Goal: Information Seeking & Learning: Learn about a topic

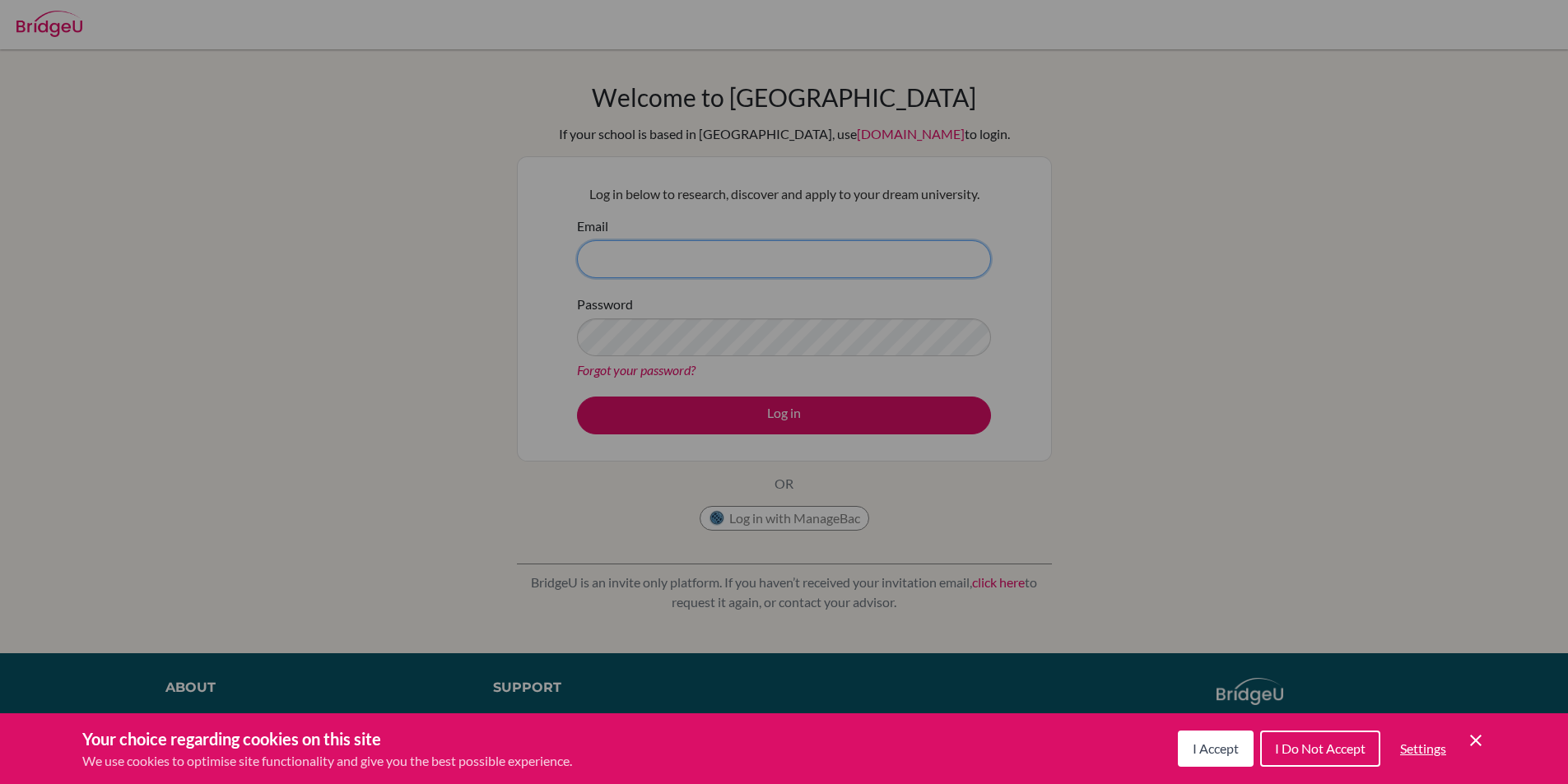
type input "[EMAIL_ADDRESS][DOMAIN_NAME]"
click at [548, 416] on div "Cookie Preferences" at bounding box center [784, 392] width 1568 height 784
click at [649, 412] on div "Cookie Preferences" at bounding box center [784, 392] width 1568 height 784
click at [611, 422] on div "Cookie Preferences" at bounding box center [784, 392] width 1568 height 784
click at [1211, 759] on button "I Accept" at bounding box center [1216, 748] width 76 height 36
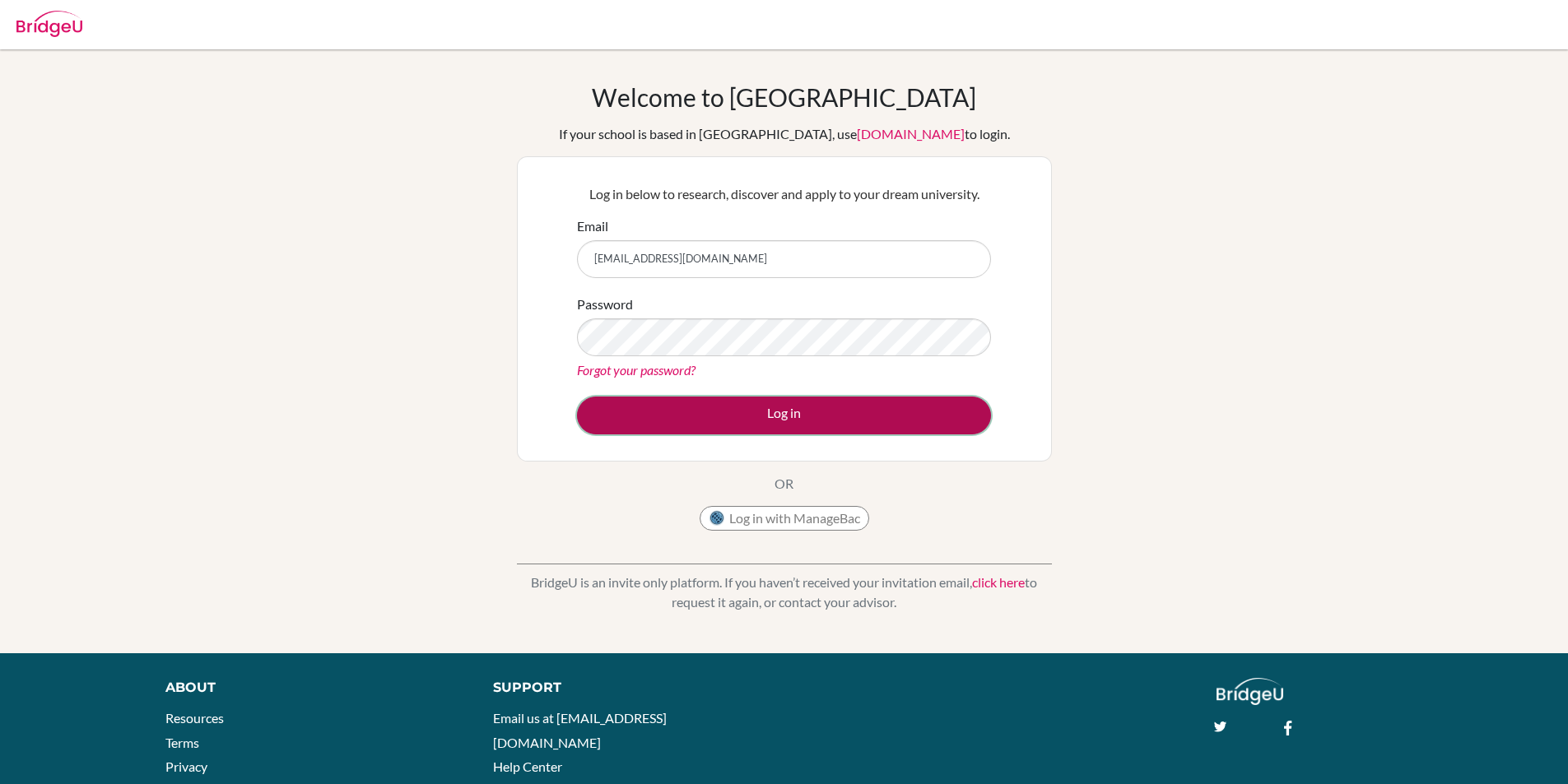
click at [794, 421] on button "Log in" at bounding box center [784, 415] width 414 height 37
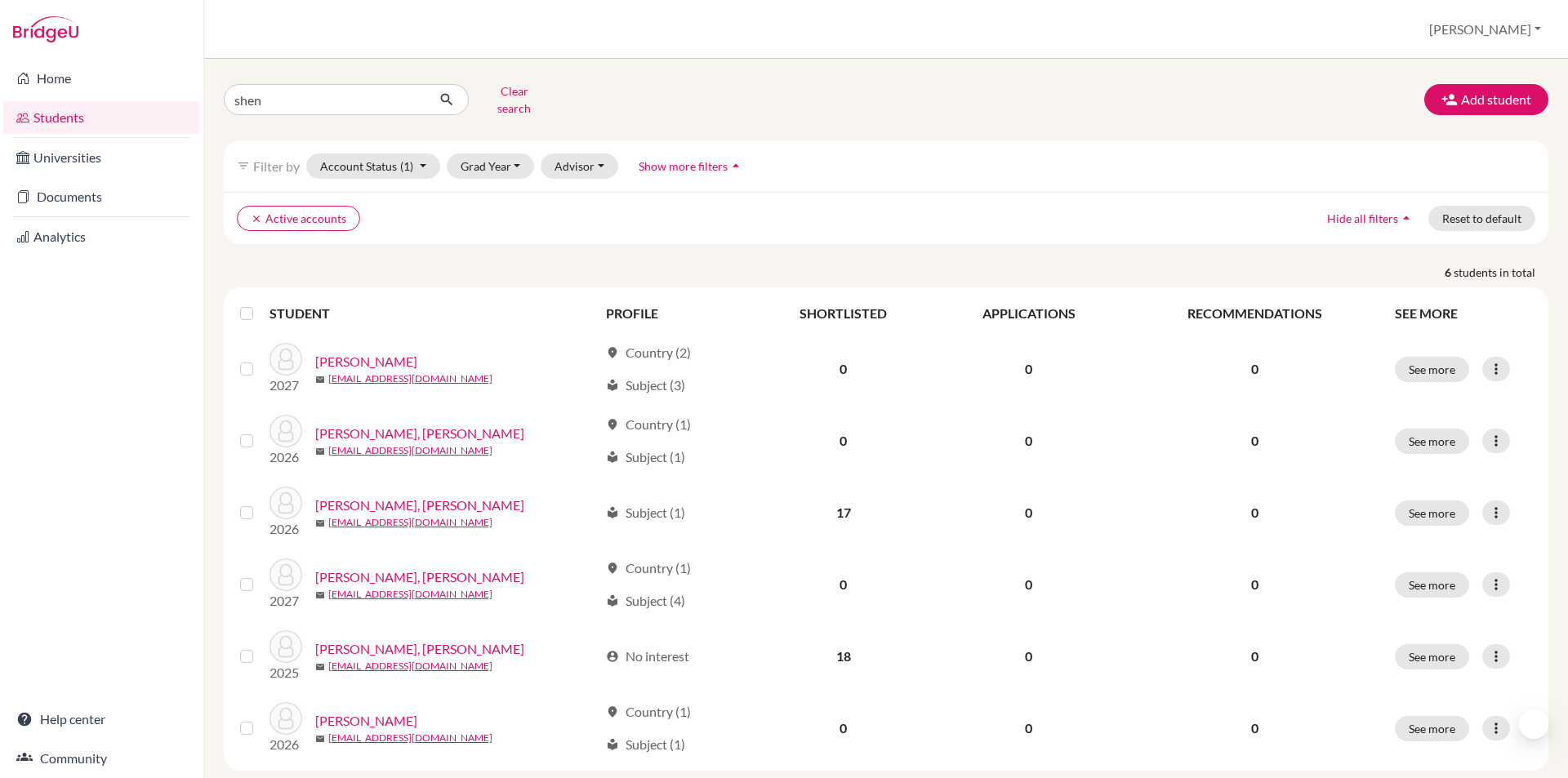
click at [239, 159] on icon "filter_list" at bounding box center [243, 166] width 13 height 13
click at [363, 155] on button "Account Status (1)" at bounding box center [373, 165] width 134 height 25
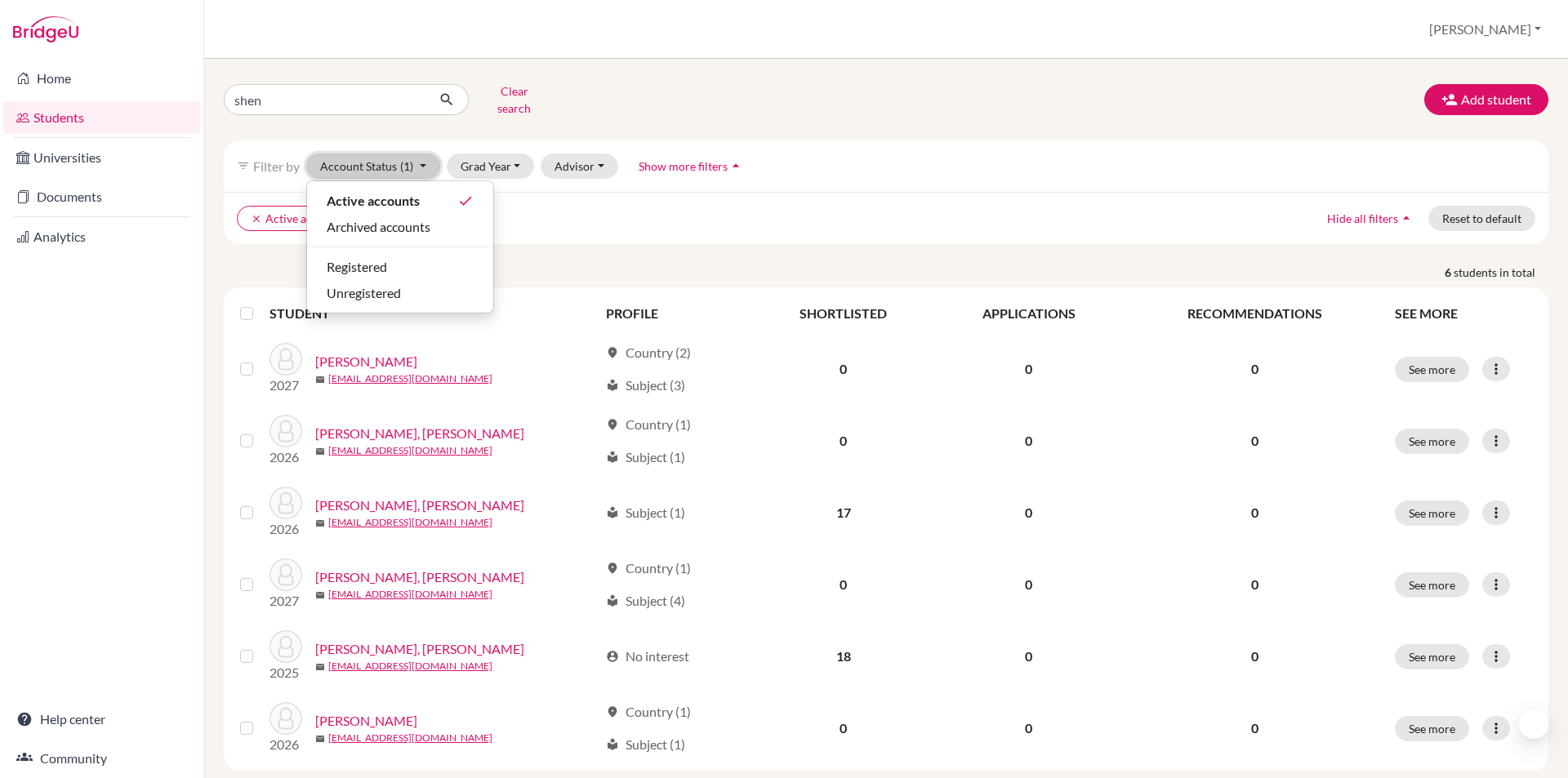
click at [379, 153] on button "Account Status (1)" at bounding box center [373, 165] width 134 height 25
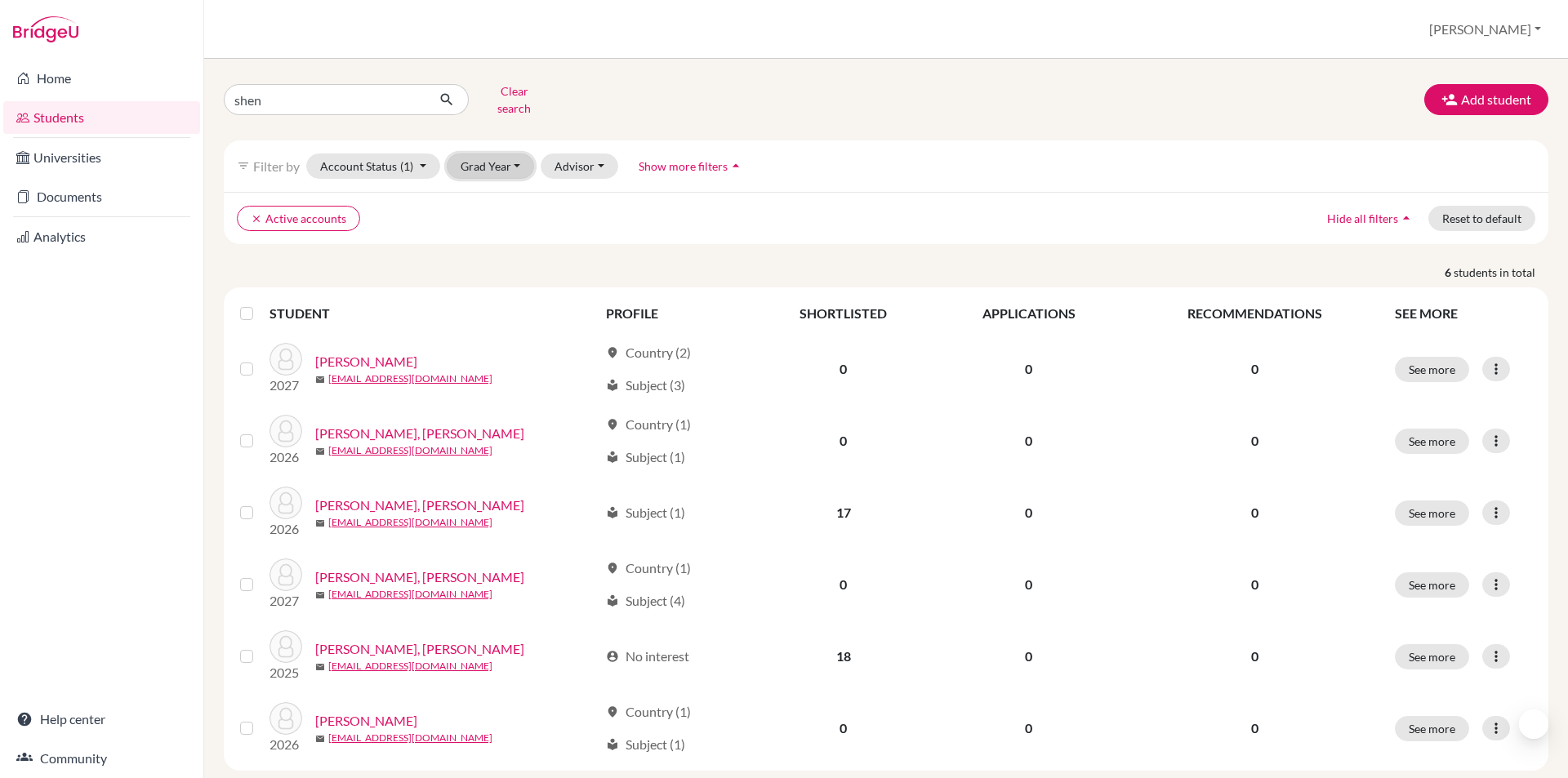
click at [503, 153] on button "Grad Year" at bounding box center [490, 165] width 88 height 25
click at [487, 250] on span "2026" at bounding box center [482, 252] width 30 height 19
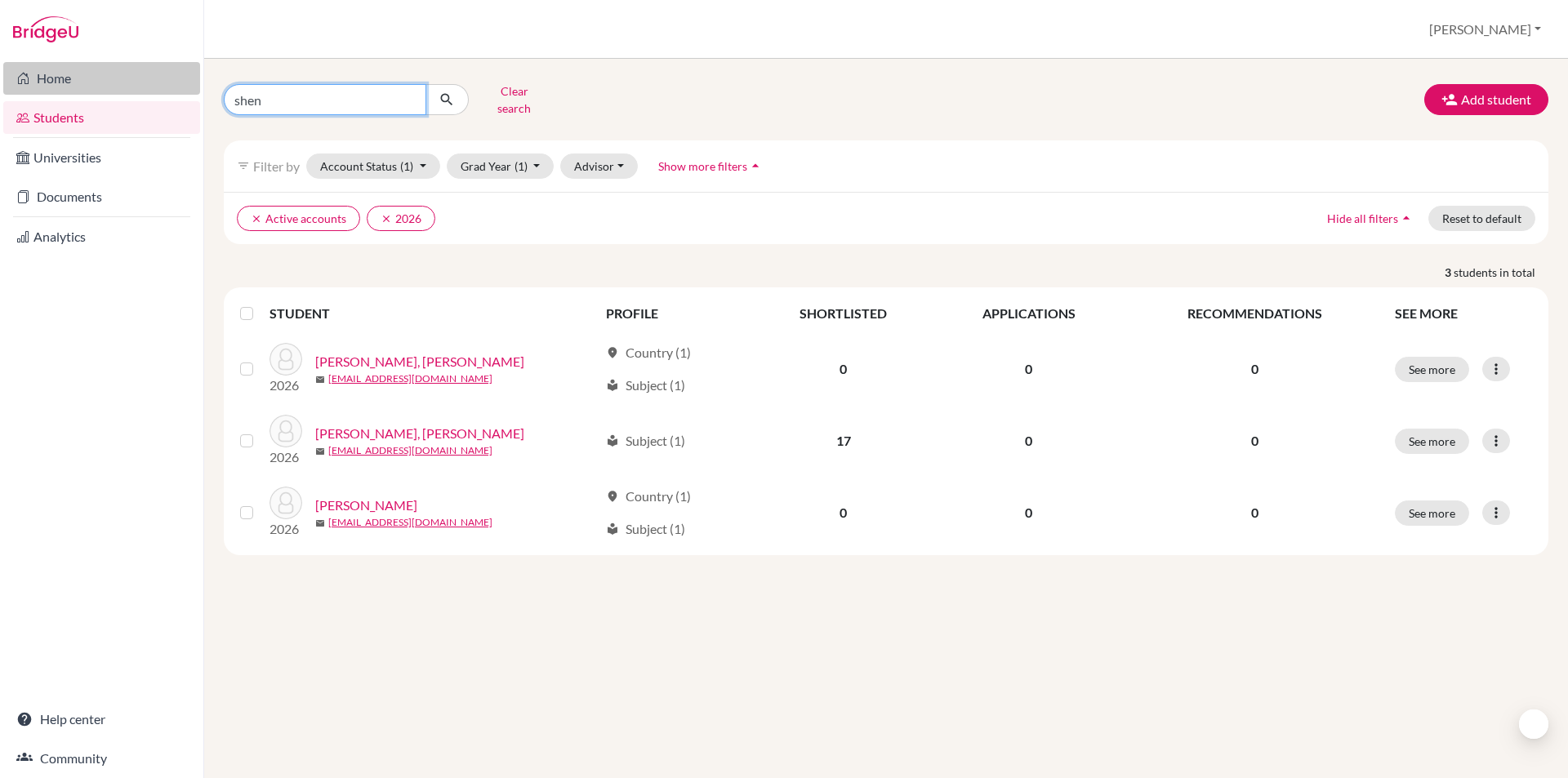
drag, startPoint x: 391, startPoint y: 83, endPoint x: 149, endPoint y: 84, distance: 242.0
click at [149, 84] on div "Home Students Universities Documents Analytics Help center Community Students o…" at bounding box center [784, 389] width 1568 height 778
click at [426, 84] on button "submit" at bounding box center [447, 99] width 44 height 31
click at [452, 99] on icon "submit" at bounding box center [447, 100] width 17 height 17
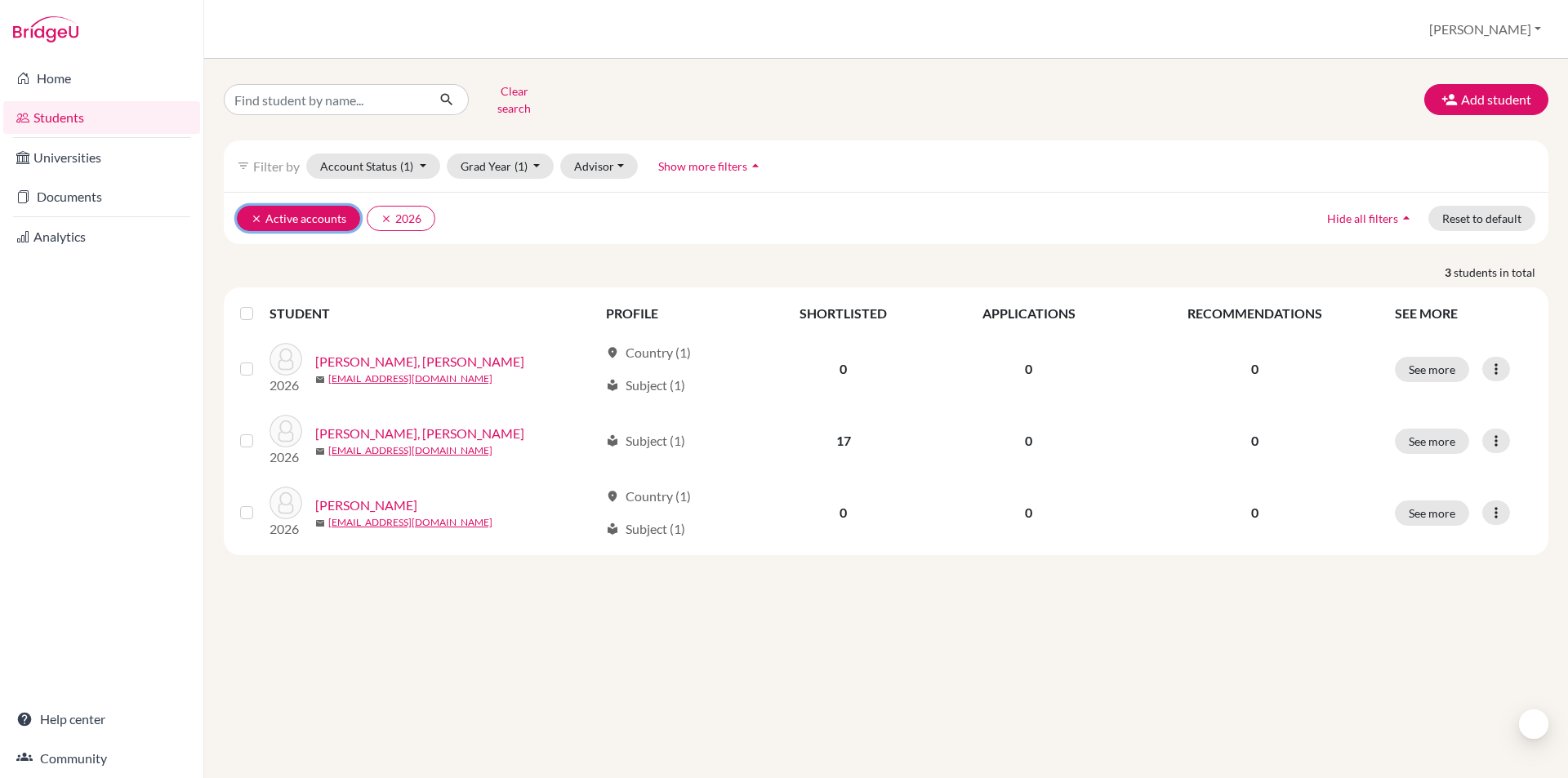
click at [254, 213] on icon "clear" at bounding box center [256, 219] width 11 height 11
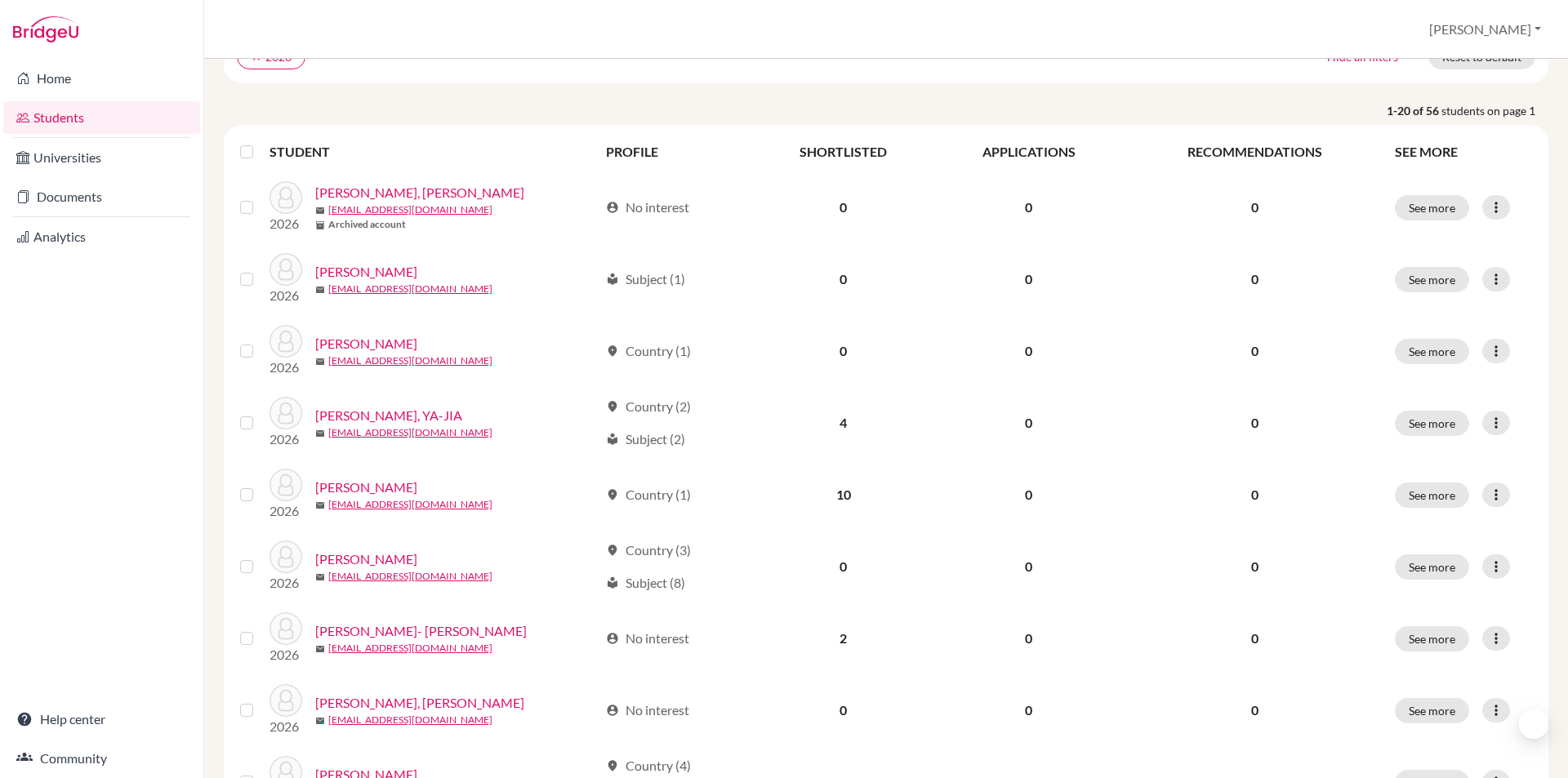
scroll to position [163, 0]
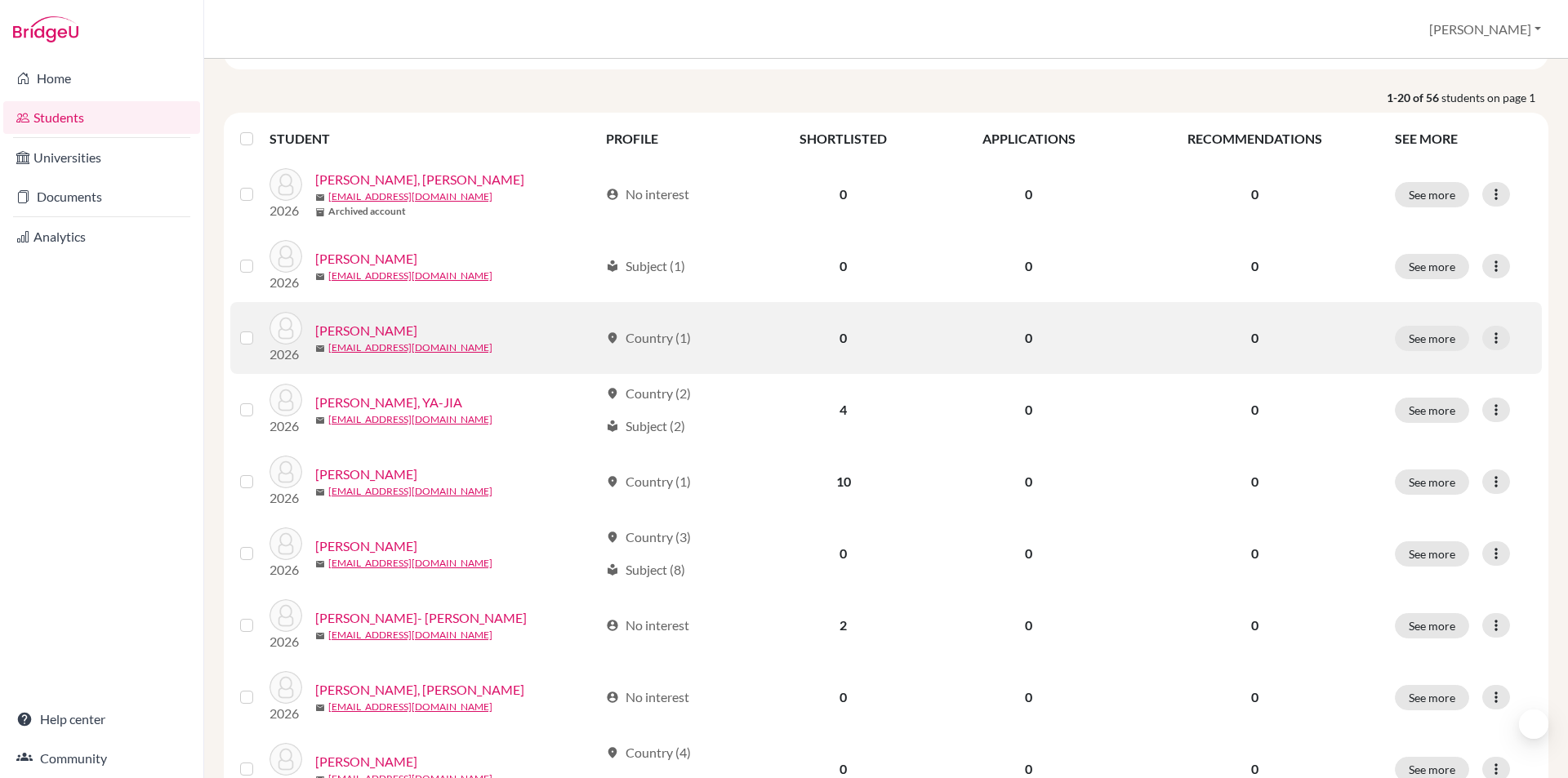
click at [400, 324] on link "CHANG, SHAN-HUNG" at bounding box center [366, 330] width 102 height 19
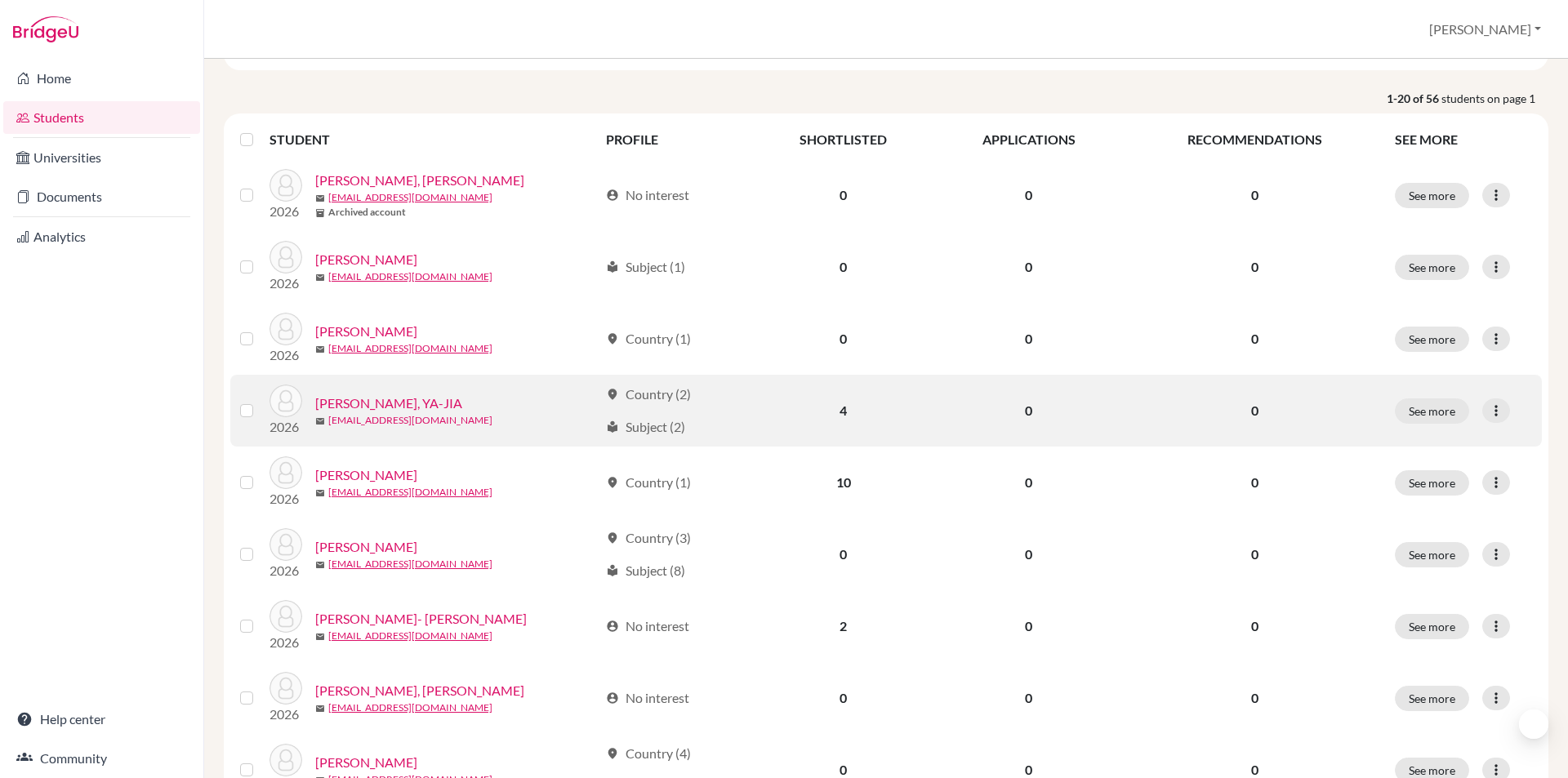
scroll to position [163, 0]
click at [379, 405] on link "CHANG, YA-JIA" at bounding box center [389, 402] width 147 height 19
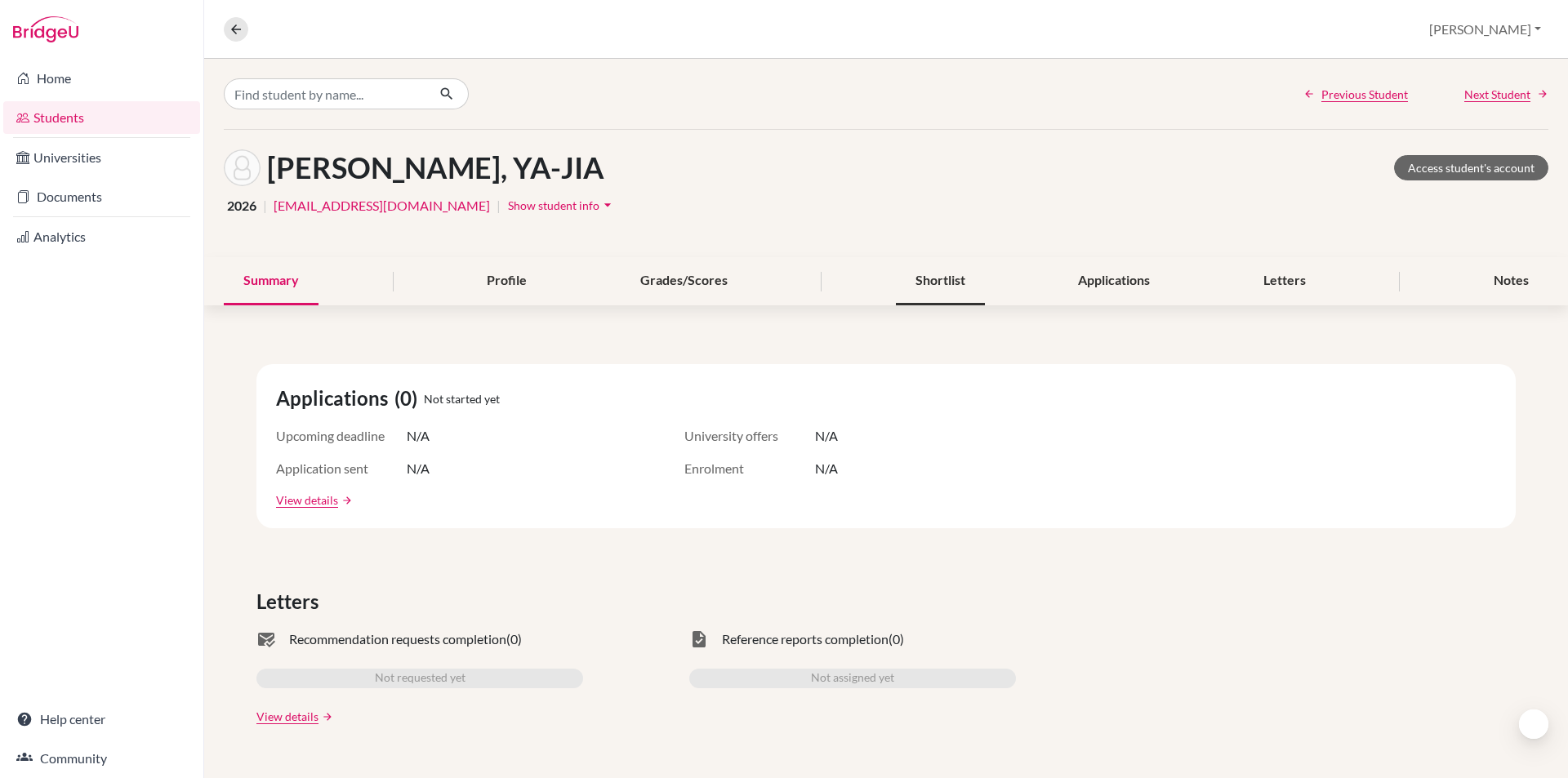
click at [935, 281] on div "Shortlist" at bounding box center [941, 281] width 89 height 48
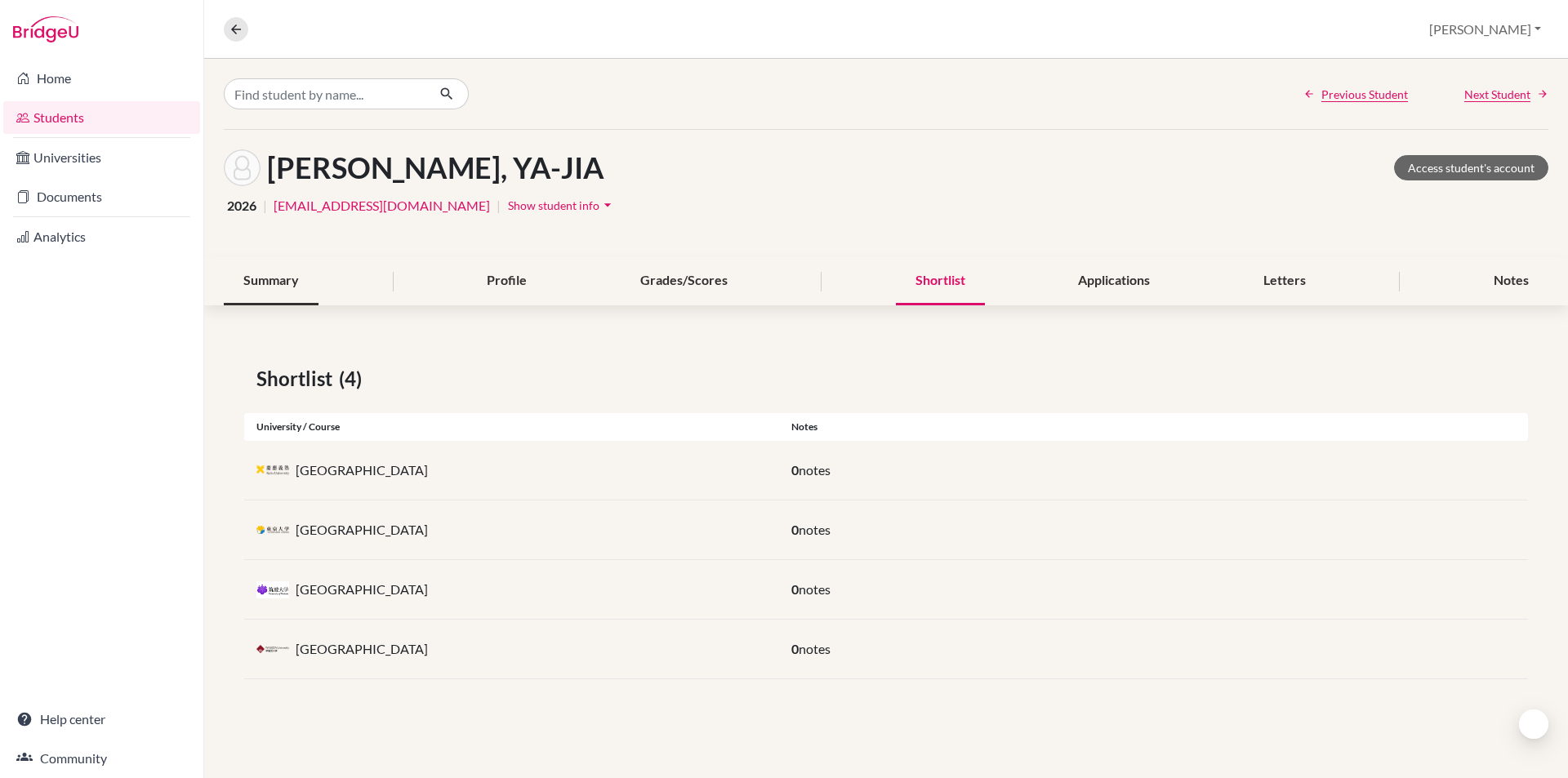
click at [285, 285] on div "Summary" at bounding box center [271, 281] width 95 height 48
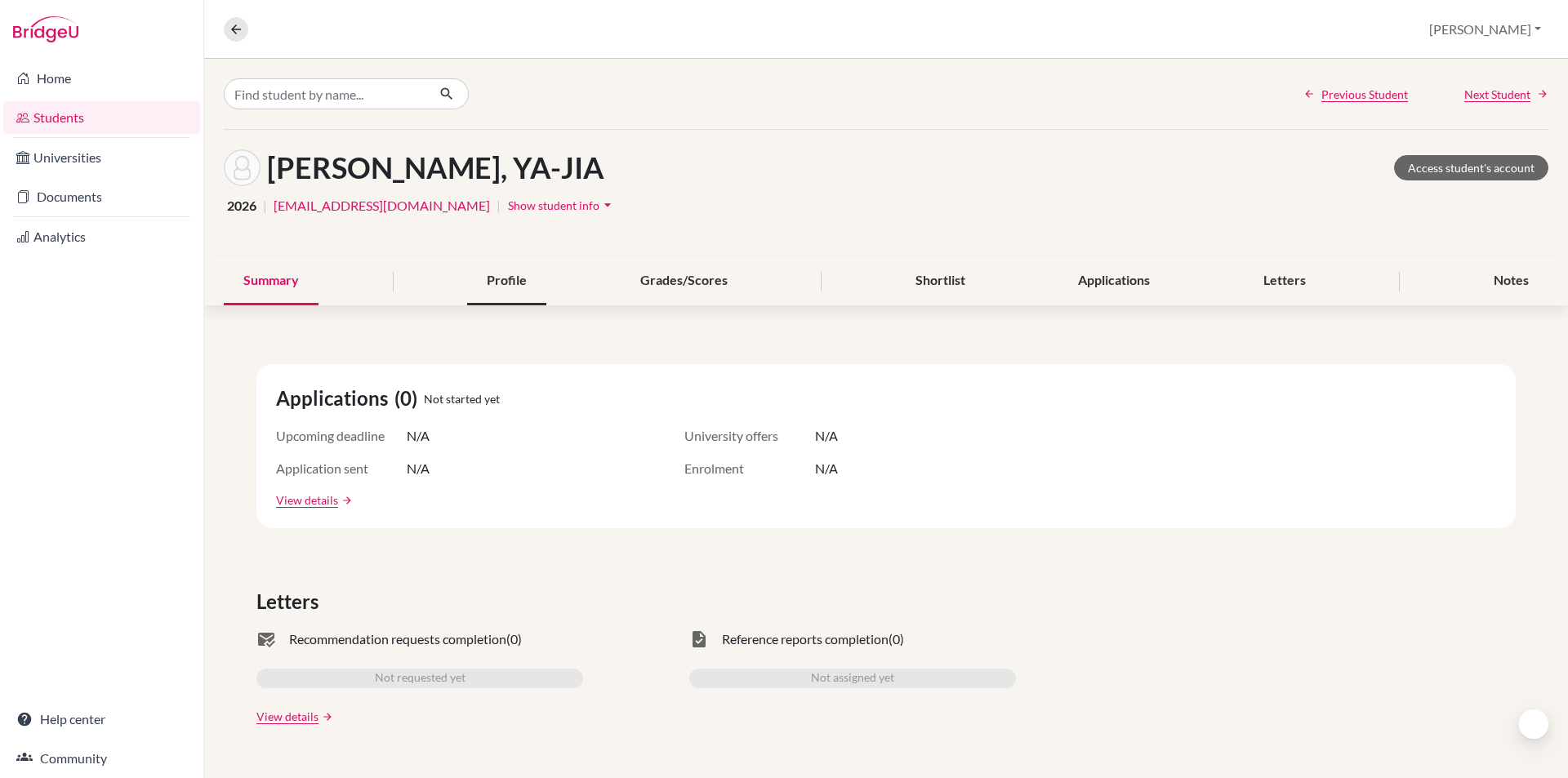
click at [482, 274] on div "Profile" at bounding box center [506, 281] width 79 height 48
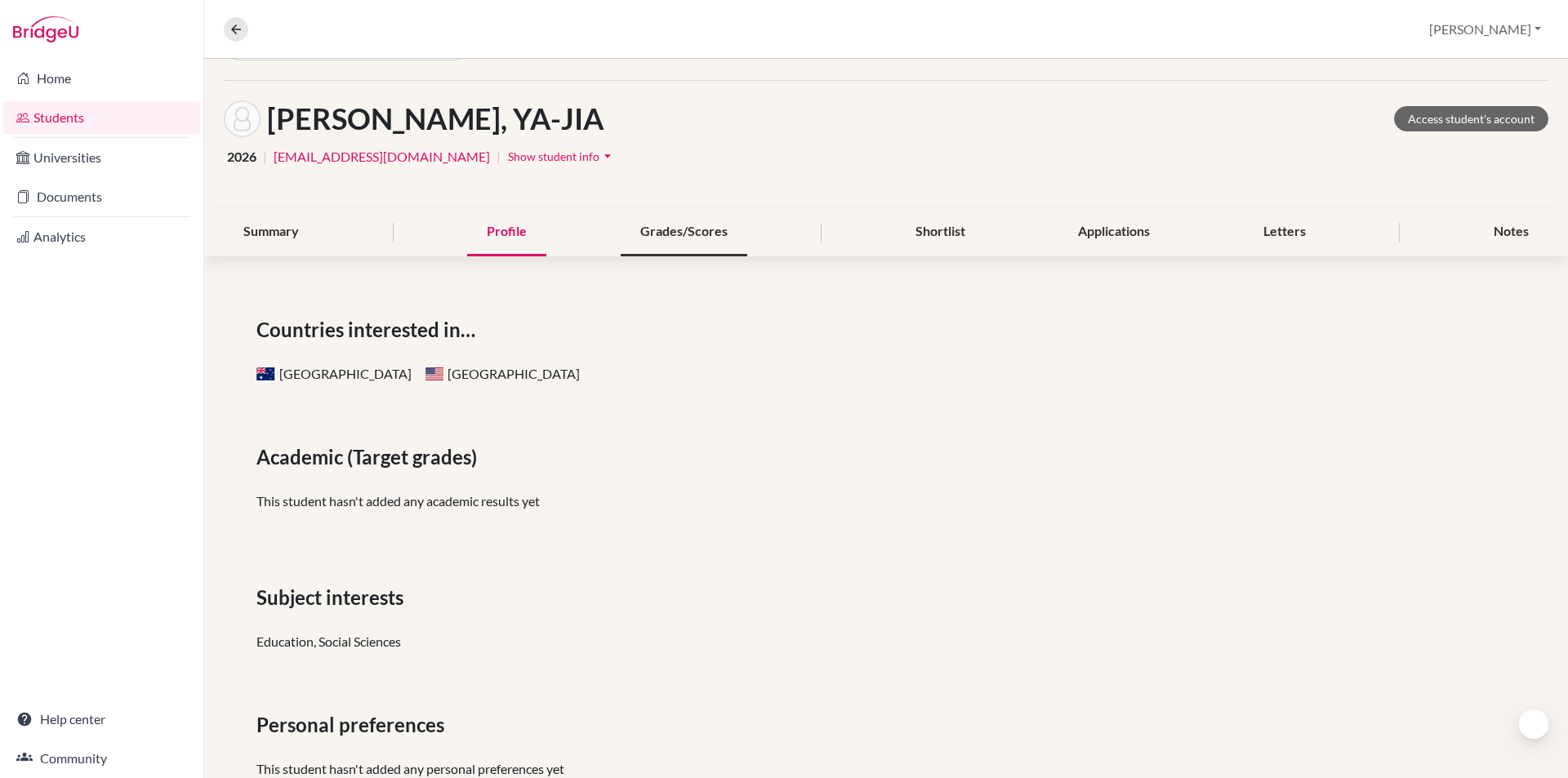
scroll to position [20, 0]
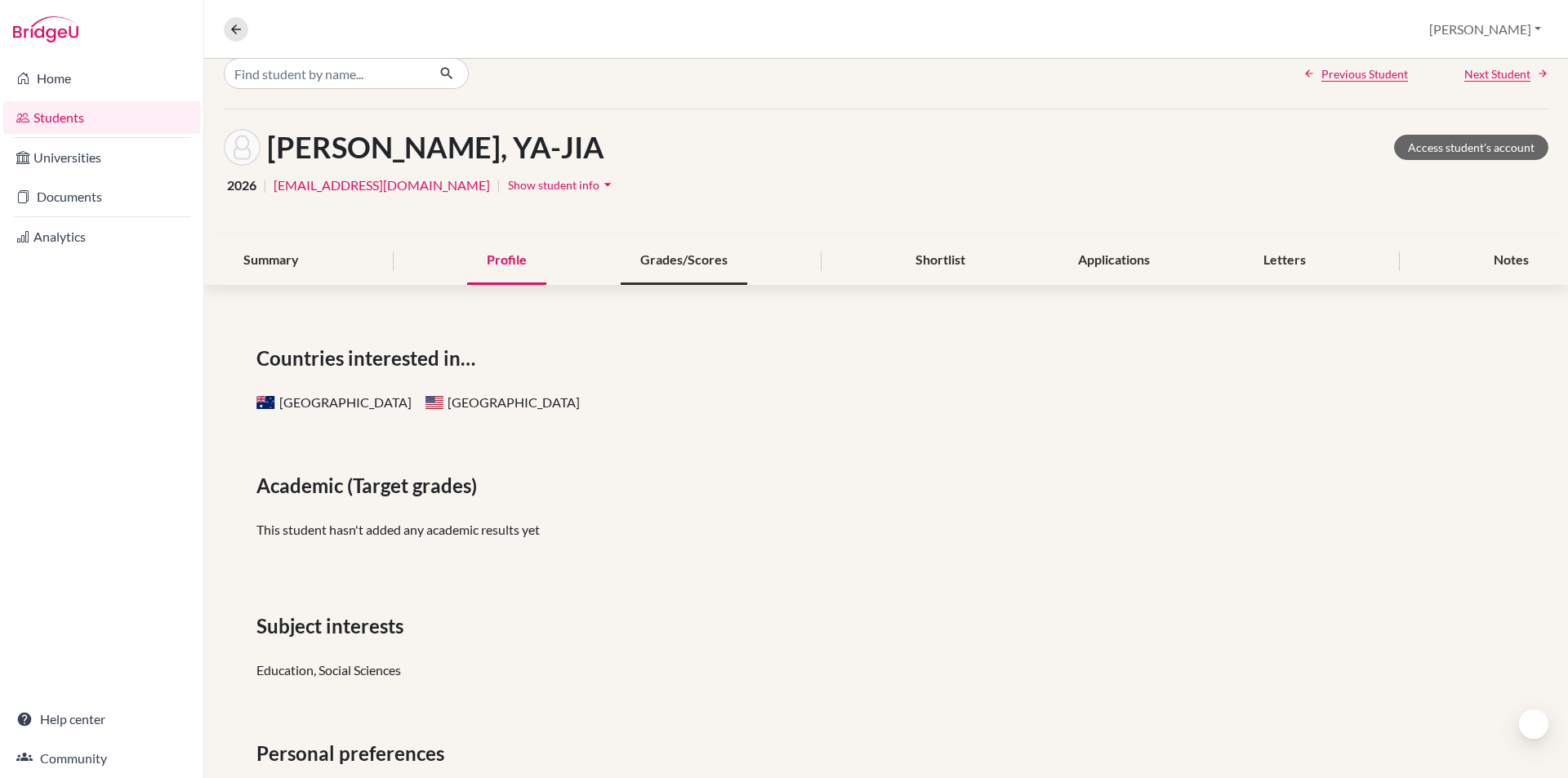
click at [621, 263] on div "Grades/Scores" at bounding box center [684, 261] width 126 height 48
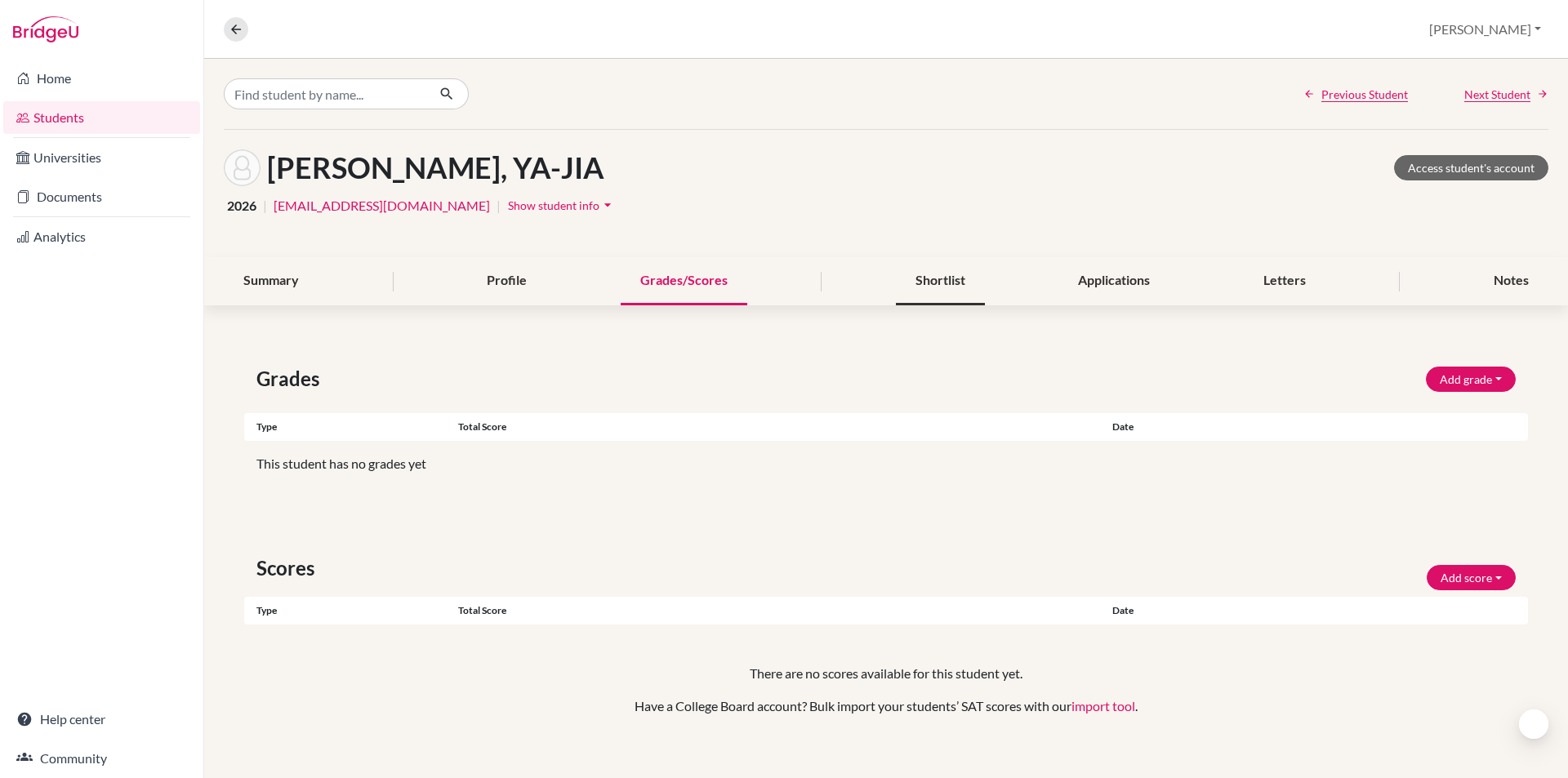
click at [896, 283] on div "Shortlist" at bounding box center [941, 281] width 89 height 48
